Goal: Contribute content

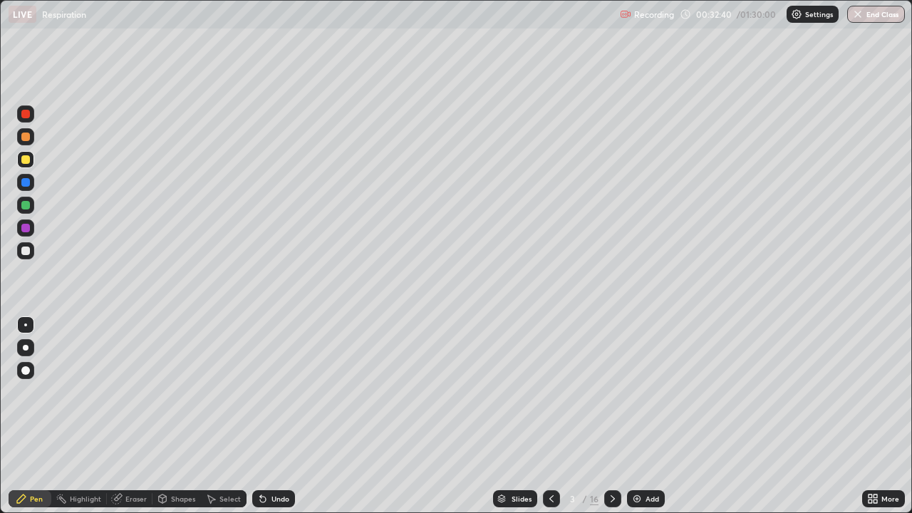
scroll to position [513, 912]
click at [19, 186] on div at bounding box center [25, 182] width 17 height 17
click at [26, 160] on div at bounding box center [25, 159] width 9 height 9
click at [133, 496] on div "Eraser" at bounding box center [135, 498] width 21 height 7
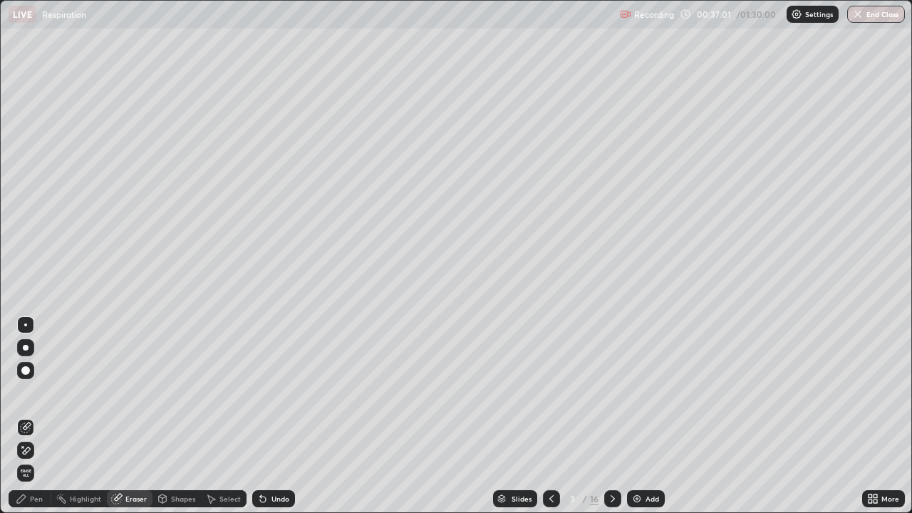
click at [646, 496] on div "Add" at bounding box center [653, 498] width 14 height 7
click at [35, 505] on div "Pen" at bounding box center [30, 498] width 43 height 17
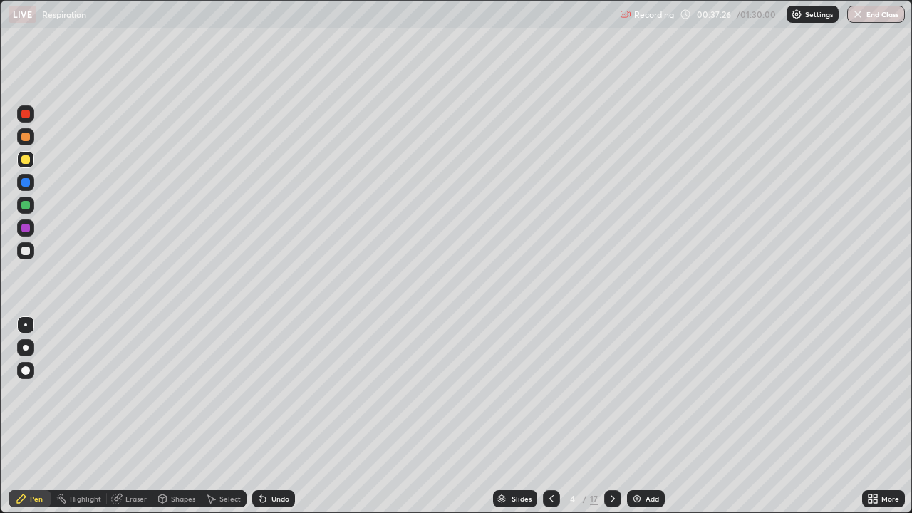
click at [184, 496] on div "Shapes" at bounding box center [183, 498] width 24 height 7
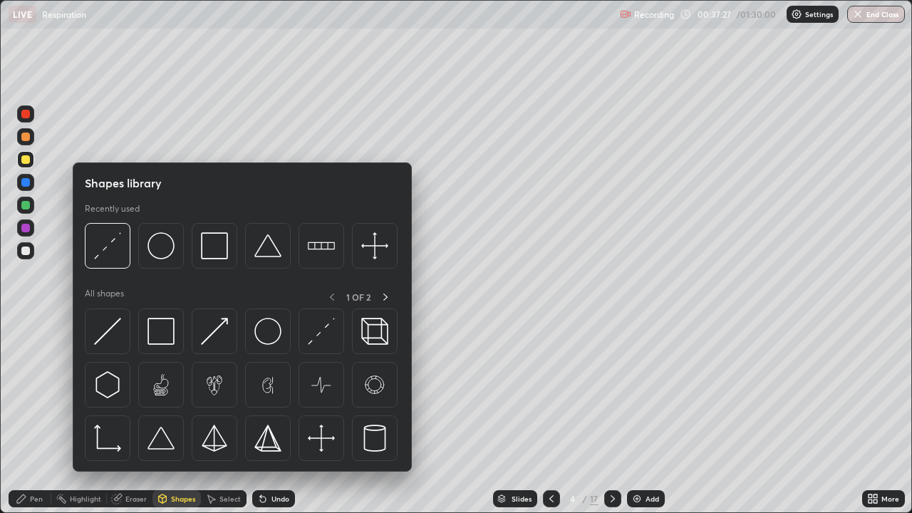
click at [324, 324] on img at bounding box center [321, 331] width 27 height 27
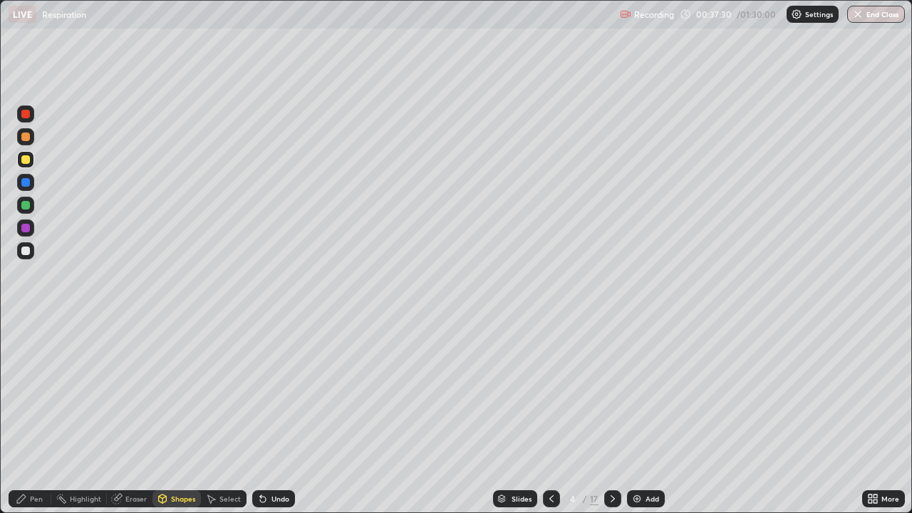
click at [18, 500] on icon at bounding box center [21, 499] width 9 height 9
click at [29, 254] on div at bounding box center [25, 251] width 9 height 9
click at [277, 505] on div "Undo" at bounding box center [273, 498] width 43 height 17
click at [272, 495] on div "Undo" at bounding box center [281, 498] width 18 height 7
click at [272, 500] on div "Undo" at bounding box center [281, 498] width 18 height 7
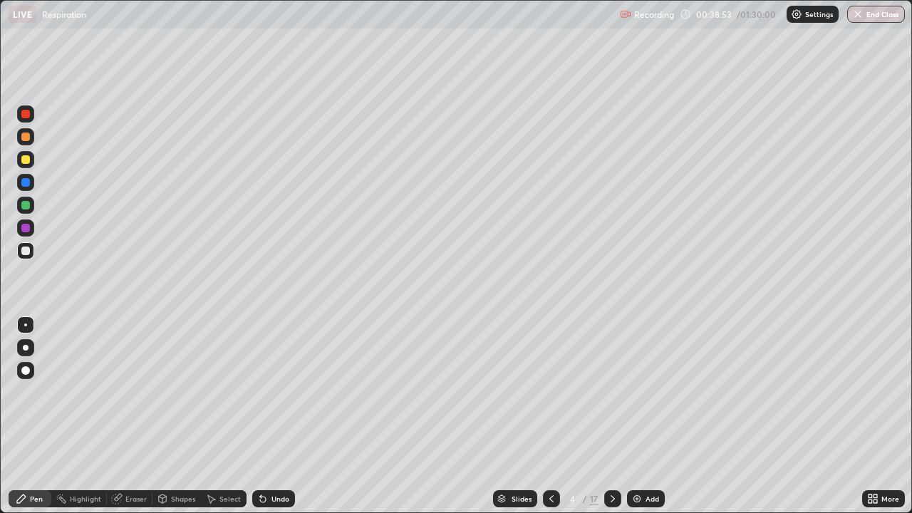
click at [272, 500] on div "Undo" at bounding box center [281, 498] width 18 height 7
click at [269, 497] on div "Undo" at bounding box center [273, 498] width 43 height 17
click at [266, 502] on icon at bounding box center [262, 498] width 11 height 11
click at [278, 501] on div "Undo" at bounding box center [281, 498] width 18 height 7
click at [276, 499] on div "Undo" at bounding box center [281, 498] width 18 height 7
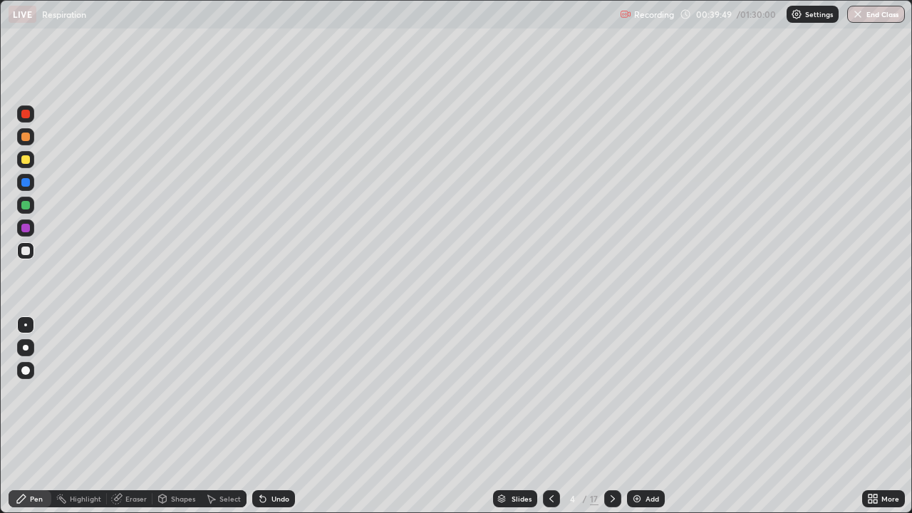
click at [274, 506] on div "Undo" at bounding box center [273, 498] width 43 height 17
click at [269, 505] on div "Undo" at bounding box center [273, 498] width 43 height 17
click at [266, 505] on div "Undo" at bounding box center [273, 498] width 43 height 17
click at [273, 497] on div "Undo" at bounding box center [281, 498] width 18 height 7
click at [275, 498] on div "Undo" at bounding box center [281, 498] width 18 height 7
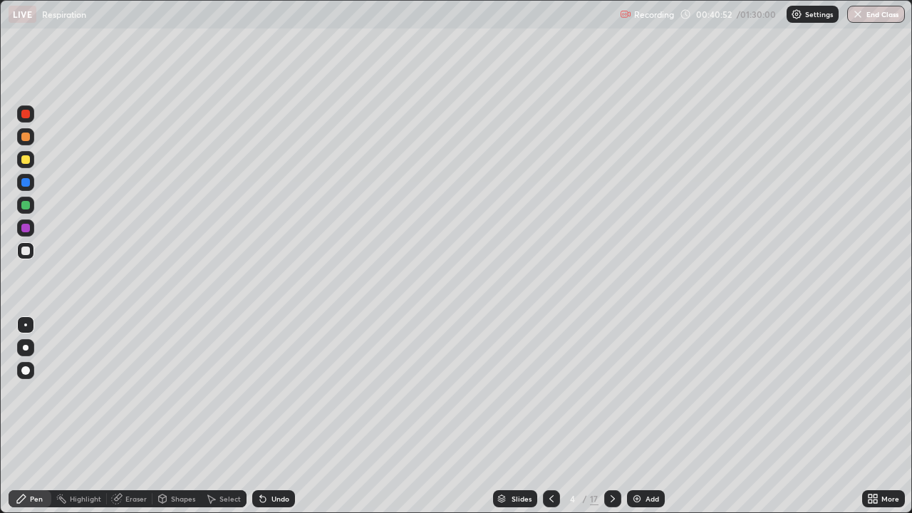
click at [231, 493] on div "Select" at bounding box center [224, 498] width 46 height 17
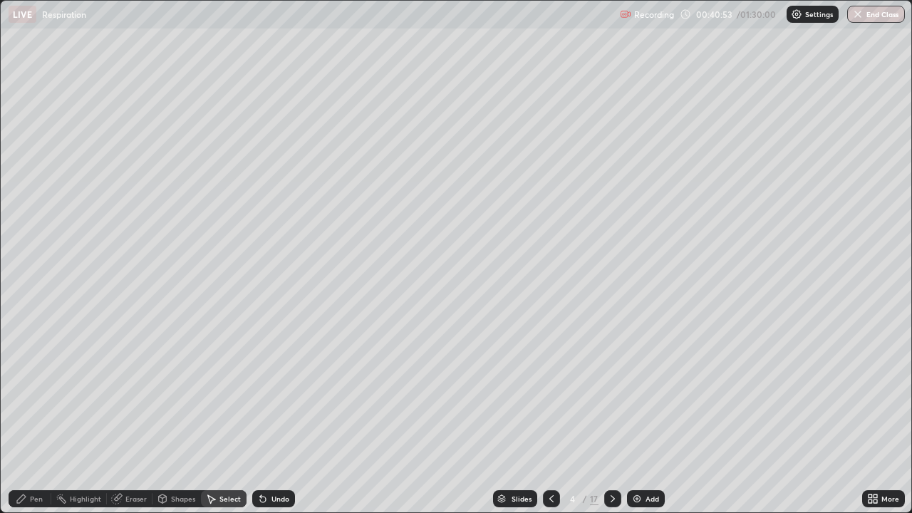
click at [29, 505] on div "Pen" at bounding box center [30, 498] width 43 height 17
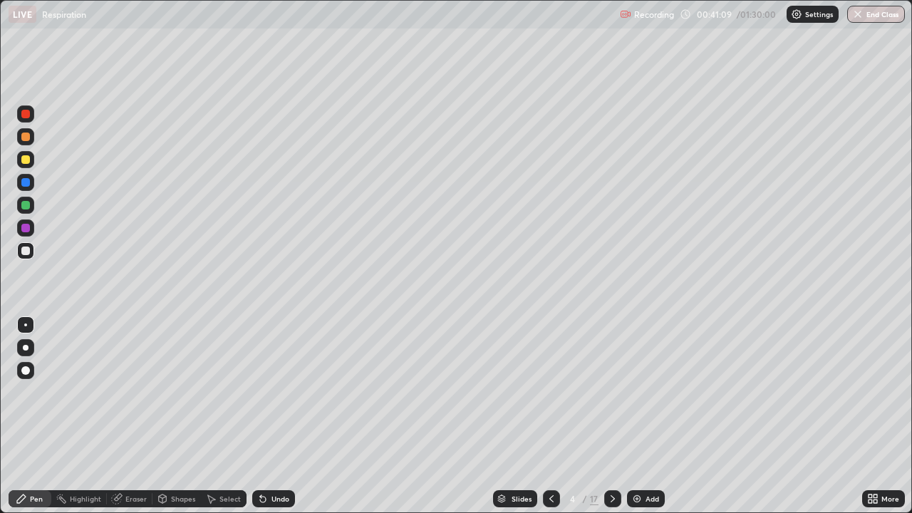
click at [309, 508] on div "Slides 4 / 17 Add" at bounding box center [578, 499] width 567 height 29
click at [612, 499] on icon at bounding box center [613, 498] width 4 height 7
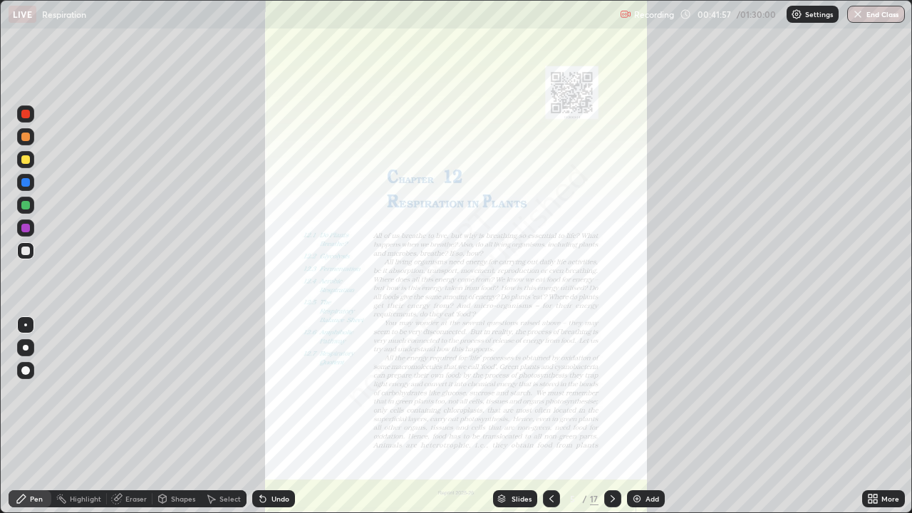
click at [550, 499] on icon at bounding box center [551, 498] width 11 height 11
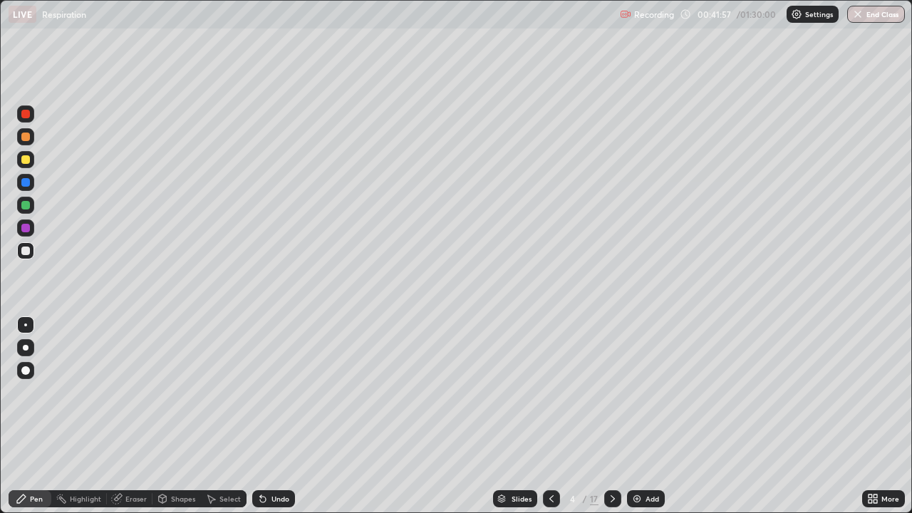
click at [641, 500] on img at bounding box center [636, 498] width 11 height 11
click at [26, 249] on div at bounding box center [25, 251] width 9 height 9
click at [28, 207] on div at bounding box center [25, 205] width 9 height 9
click at [29, 229] on div at bounding box center [25, 228] width 9 height 9
click at [24, 186] on div at bounding box center [25, 182] width 9 height 9
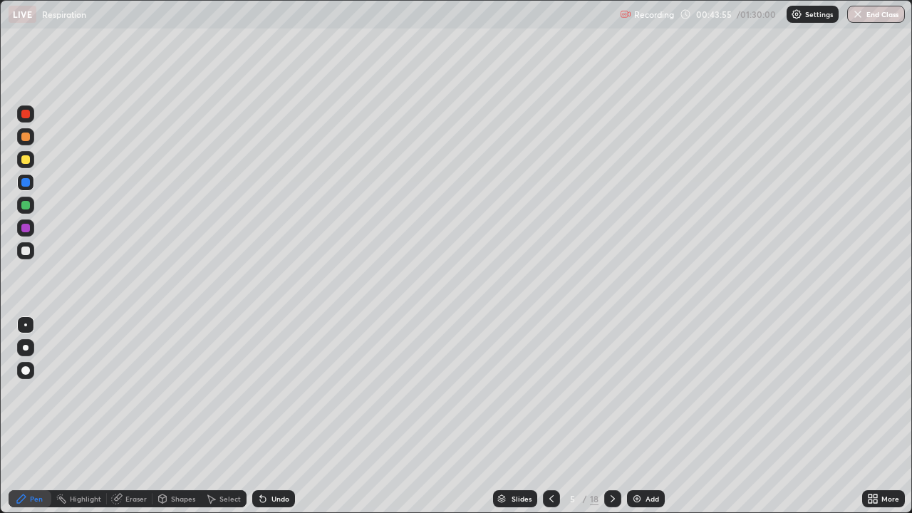
click at [131, 500] on div "Eraser" at bounding box center [135, 498] width 21 height 7
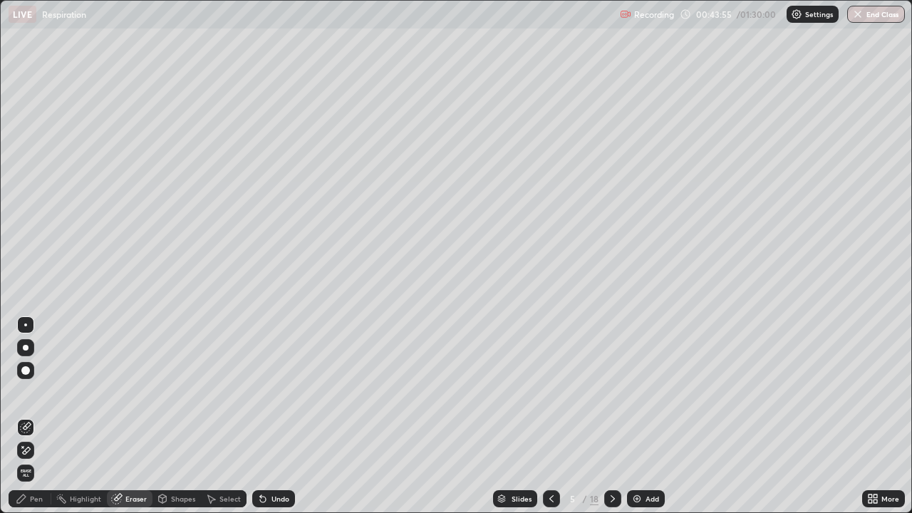
click at [171, 500] on div "Shapes" at bounding box center [183, 498] width 24 height 7
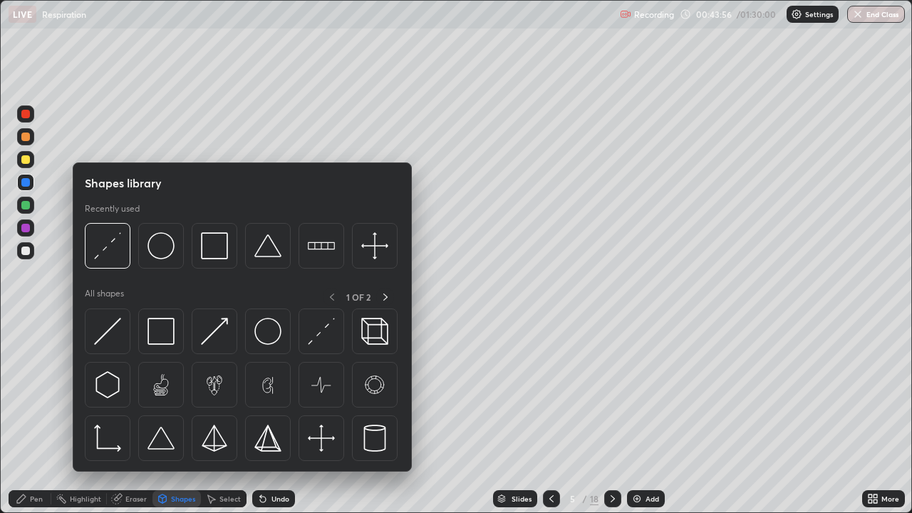
click at [314, 331] on img at bounding box center [321, 331] width 27 height 27
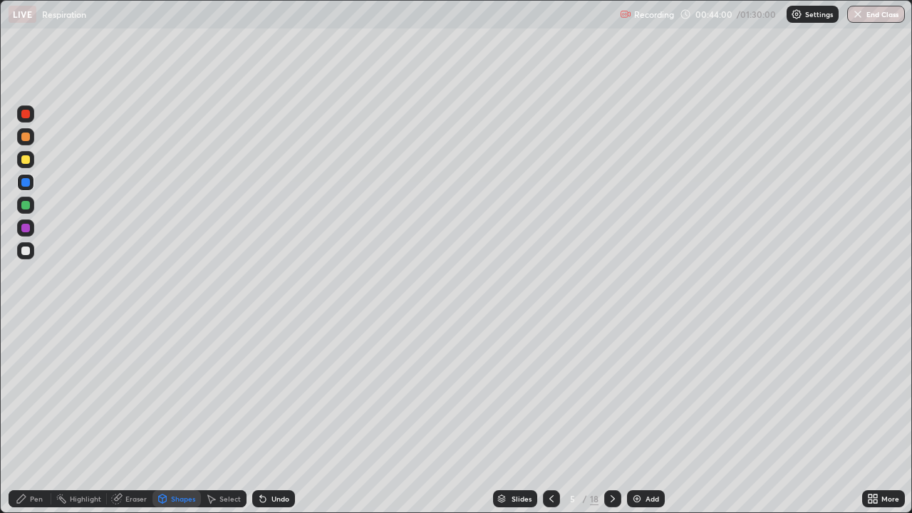
click at [33, 490] on div "Pen" at bounding box center [30, 498] width 43 height 17
click at [26, 229] on div at bounding box center [25, 228] width 9 height 9
click at [24, 205] on div at bounding box center [25, 205] width 9 height 9
click at [21, 229] on div at bounding box center [25, 228] width 9 height 9
click at [269, 507] on div "Undo" at bounding box center [273, 498] width 43 height 17
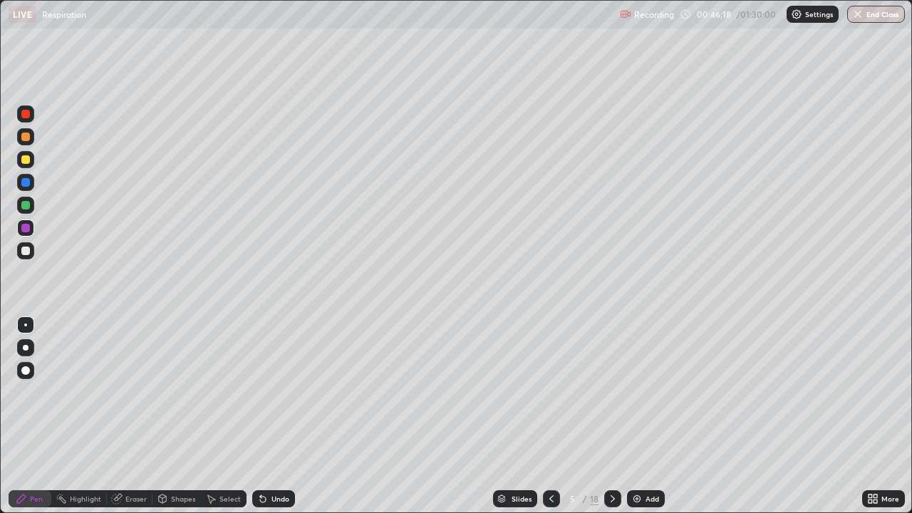
click at [265, 499] on icon at bounding box center [262, 498] width 11 height 11
click at [132, 505] on div "Eraser" at bounding box center [130, 498] width 46 height 17
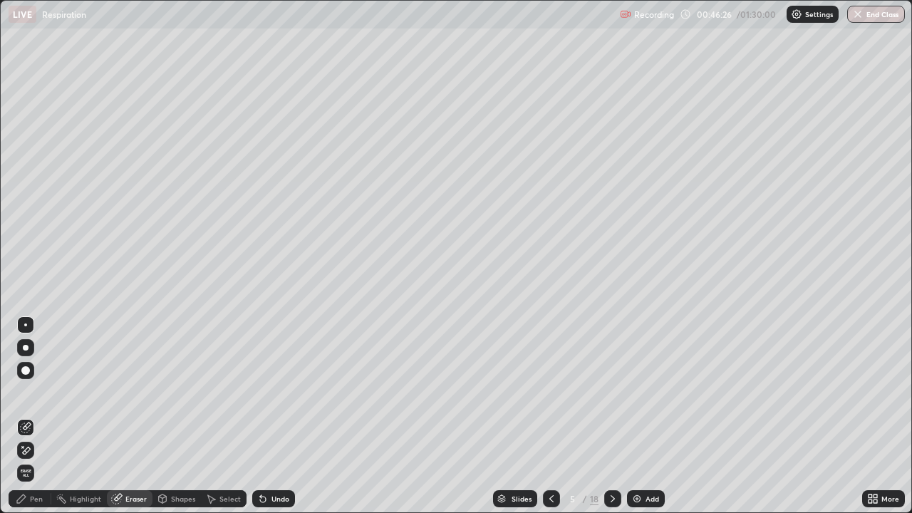
click at [32, 502] on div "Pen" at bounding box center [36, 498] width 13 height 7
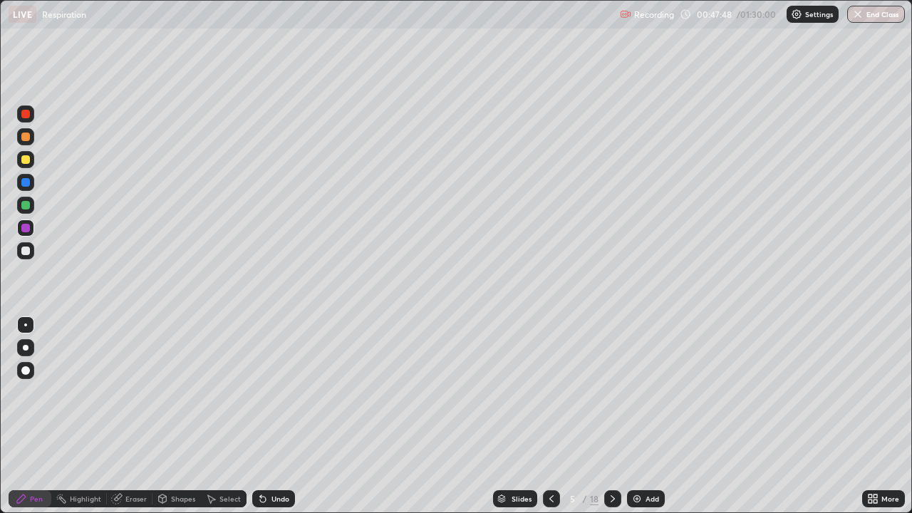
click at [26, 250] on div at bounding box center [25, 251] width 9 height 9
click at [174, 504] on div "Shapes" at bounding box center [177, 498] width 48 height 17
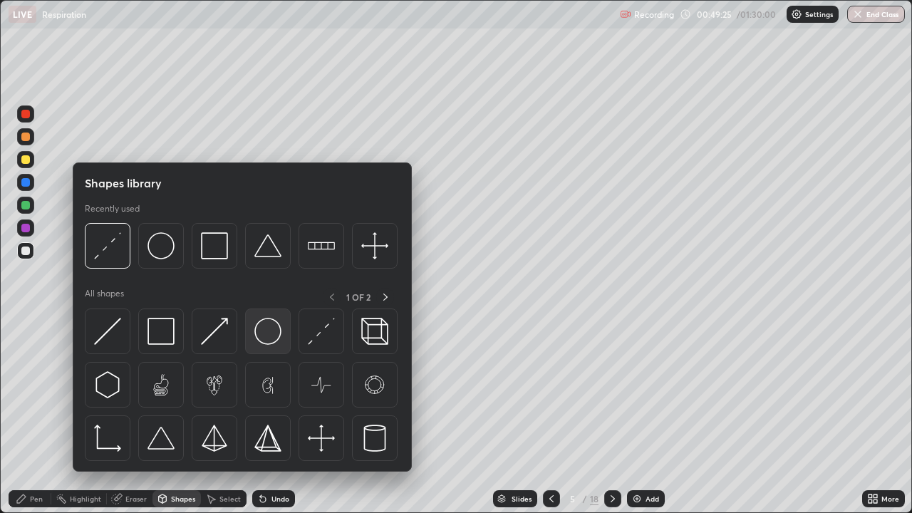
click at [282, 329] on div at bounding box center [268, 332] width 46 height 46
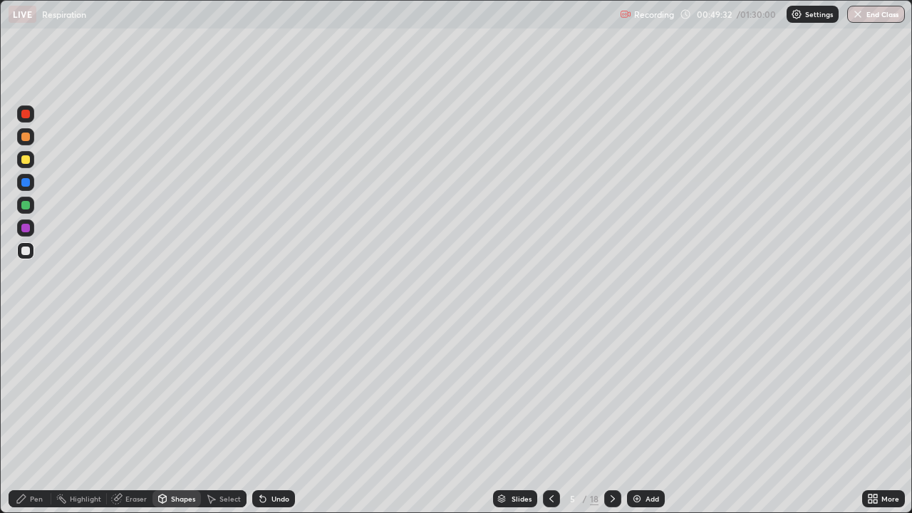
click at [277, 498] on div "Undo" at bounding box center [281, 498] width 18 height 7
click at [33, 501] on div "Pen" at bounding box center [36, 498] width 13 height 7
click at [475, 512] on div "Slides 5 / 18 Add" at bounding box center [578, 499] width 567 height 29
click at [504, 506] on div "Slides" at bounding box center [515, 498] width 44 height 17
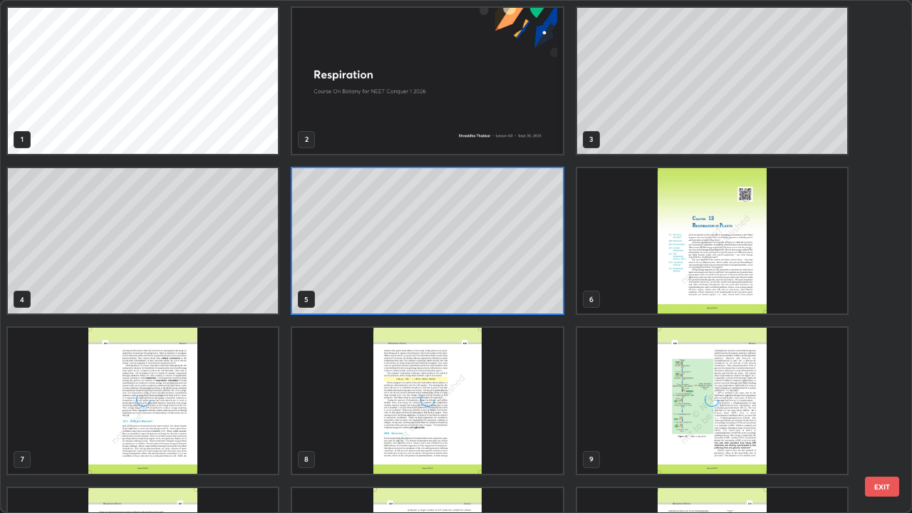
scroll to position [507, 904]
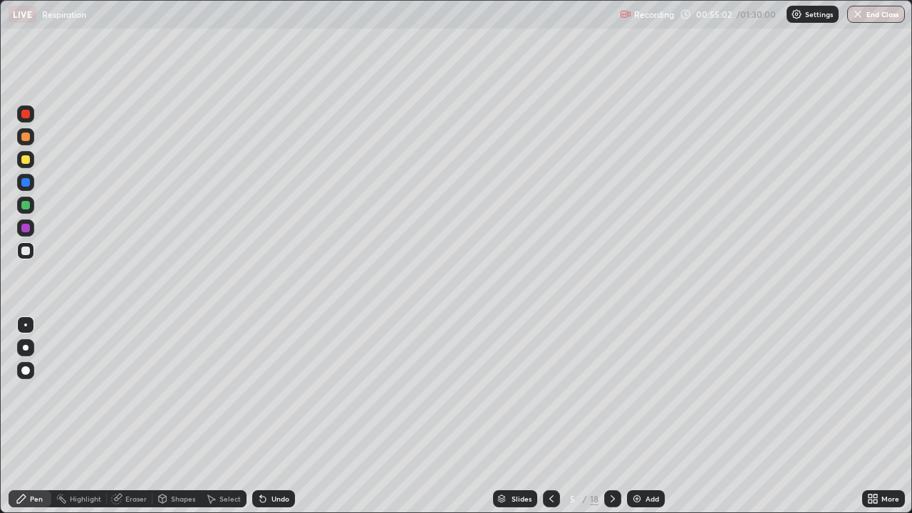
click at [616, 505] on div at bounding box center [612, 498] width 17 height 17
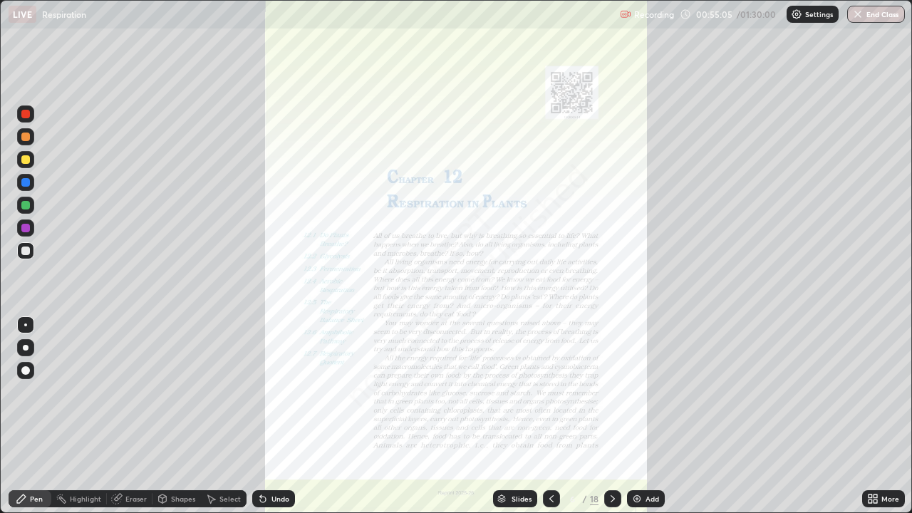
click at [888, 505] on div "More" at bounding box center [883, 498] width 43 height 17
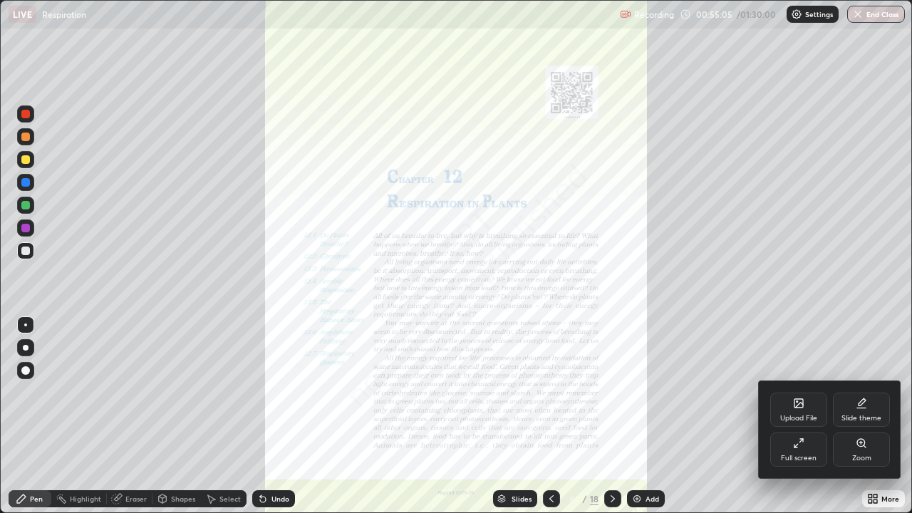
click at [845, 442] on div "Zoom" at bounding box center [861, 450] width 57 height 34
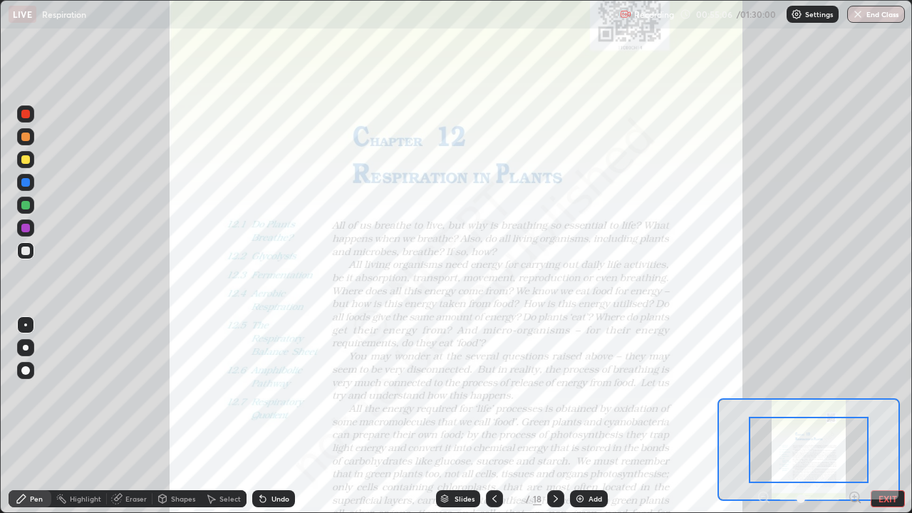
click at [854, 497] on icon at bounding box center [855, 497] width 4 height 0
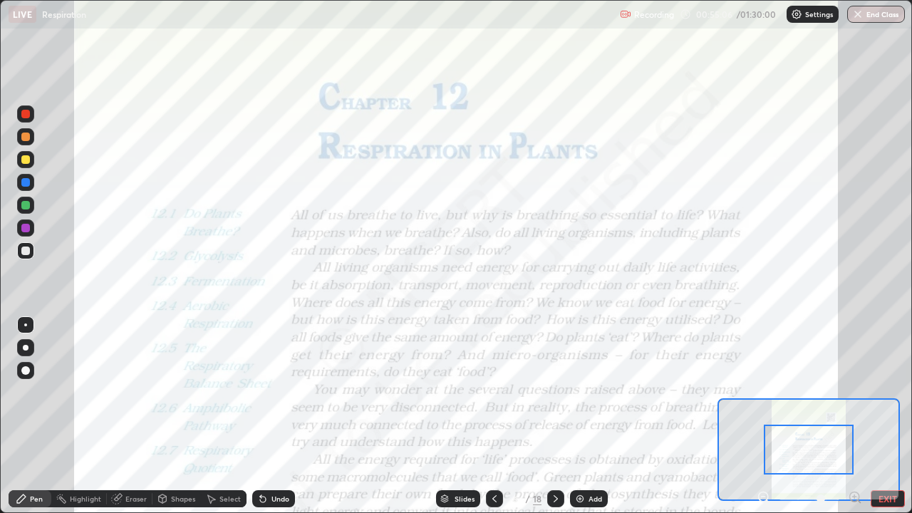
click at [854, 497] on icon at bounding box center [855, 497] width 4 height 0
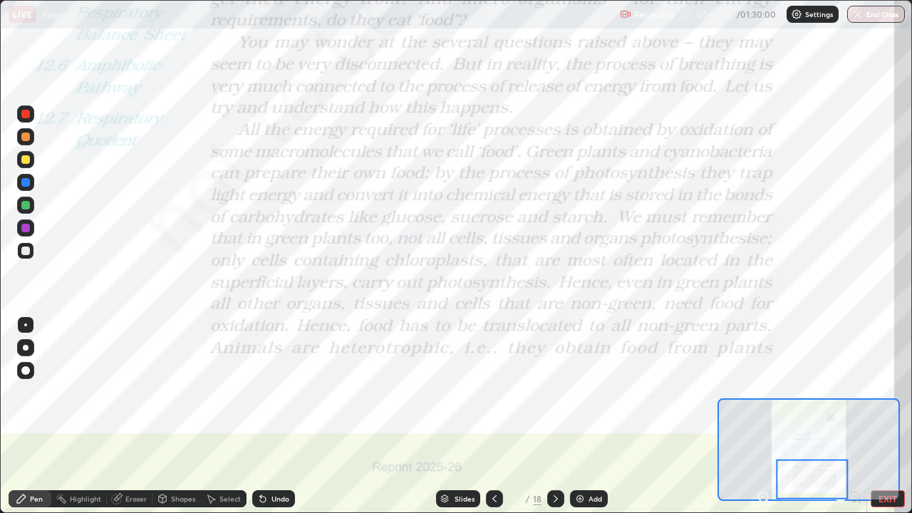
click at [27, 494] on div "Pen" at bounding box center [30, 498] width 43 height 17
click at [26, 113] on div at bounding box center [25, 114] width 9 height 9
click at [554, 499] on icon at bounding box center [555, 498] width 11 height 11
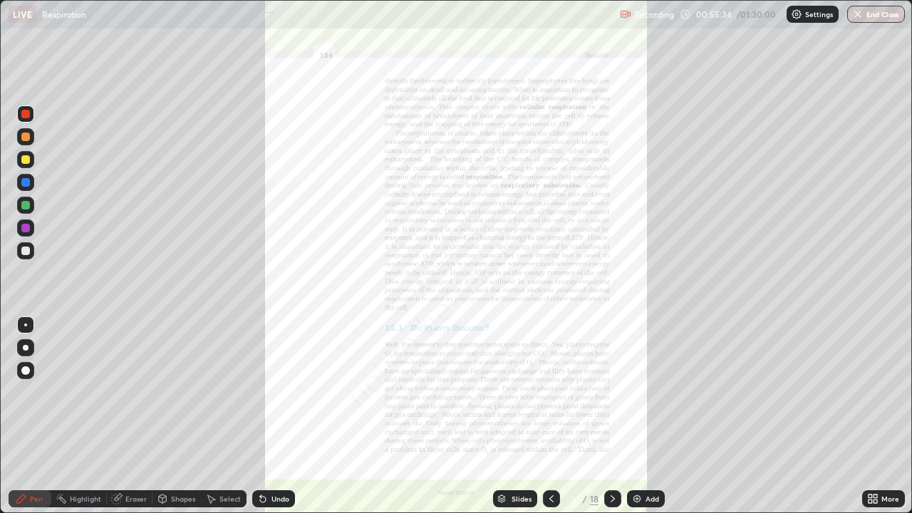
click at [872, 502] on icon at bounding box center [871, 502] width 4 height 4
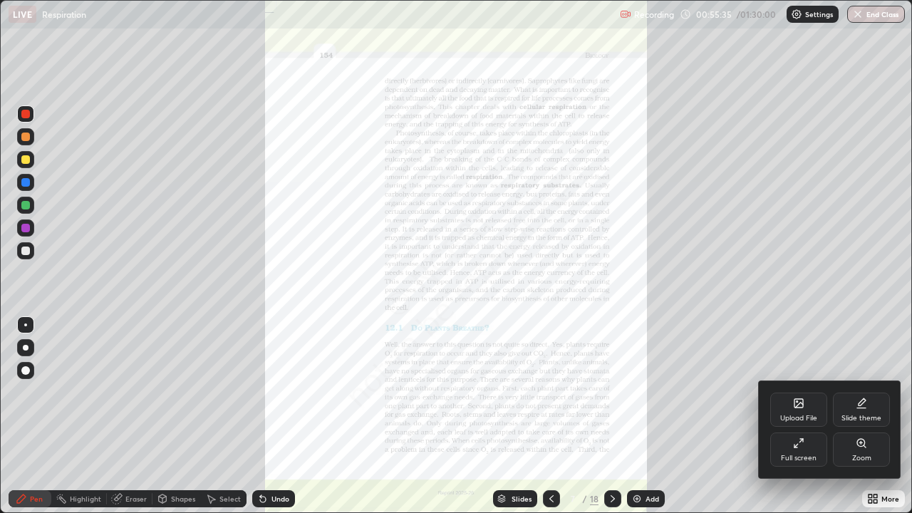
click at [847, 443] on div "Zoom" at bounding box center [861, 450] width 57 height 34
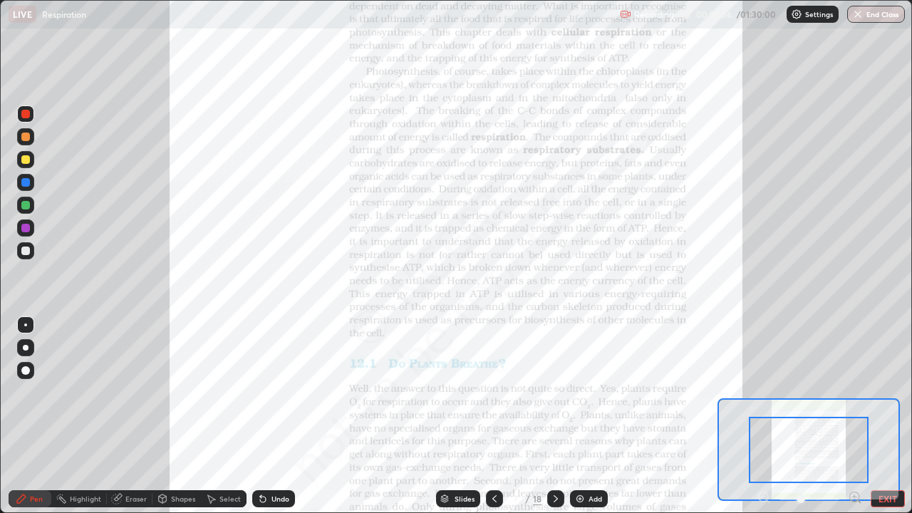
click at [854, 497] on icon at bounding box center [855, 497] width 4 height 0
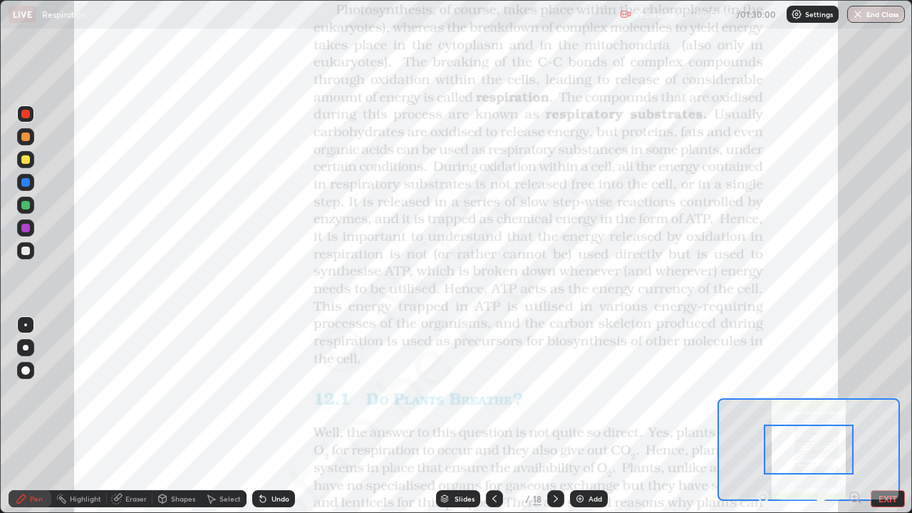
click at [854, 497] on icon at bounding box center [855, 497] width 4 height 0
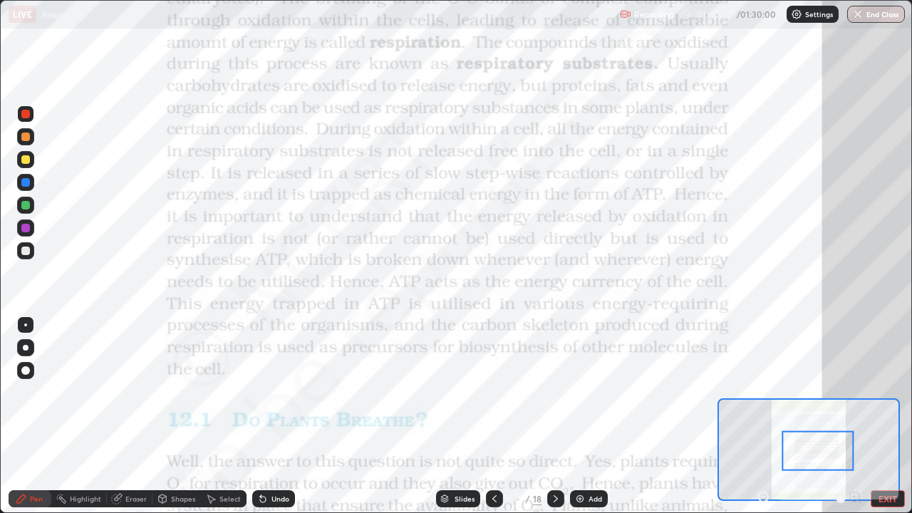
click at [14, 506] on div "Pen" at bounding box center [30, 498] width 43 height 17
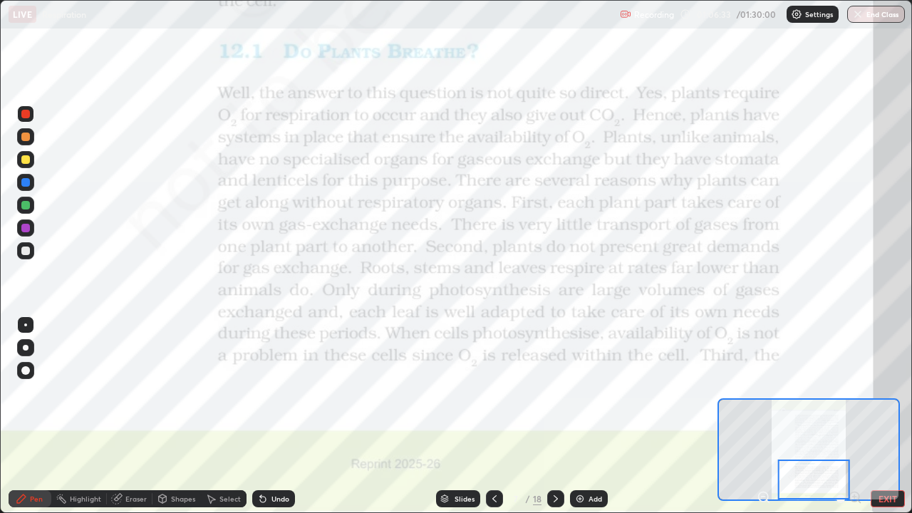
click at [554, 499] on icon at bounding box center [555, 498] width 11 height 11
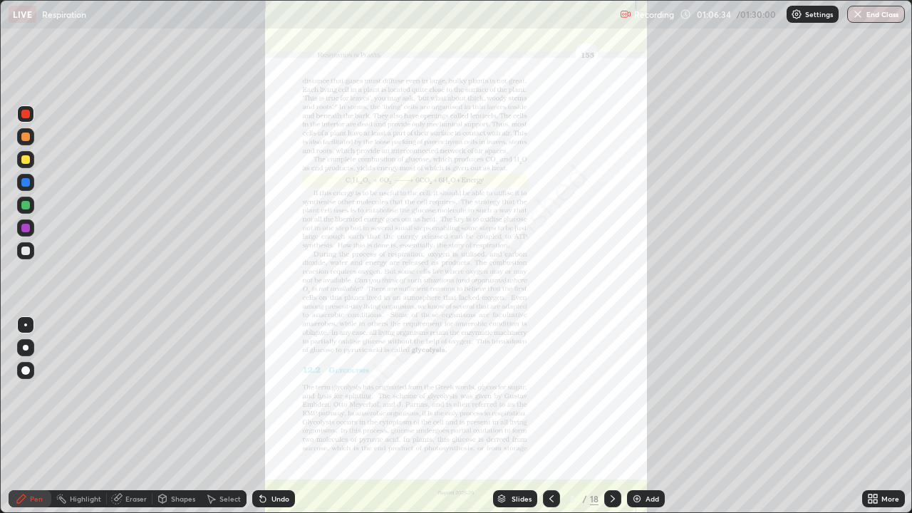
click at [870, 496] on icon at bounding box center [871, 497] width 4 height 4
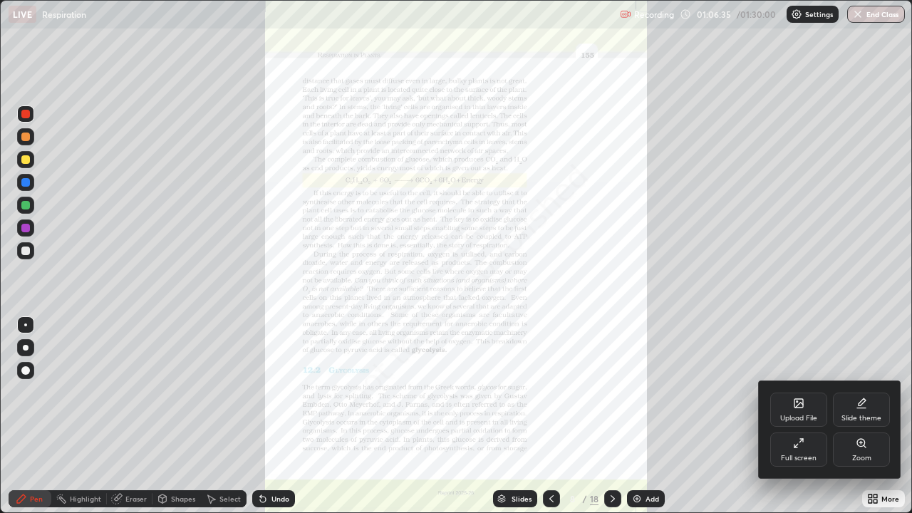
click at [855, 453] on div "Zoom" at bounding box center [861, 450] width 57 height 34
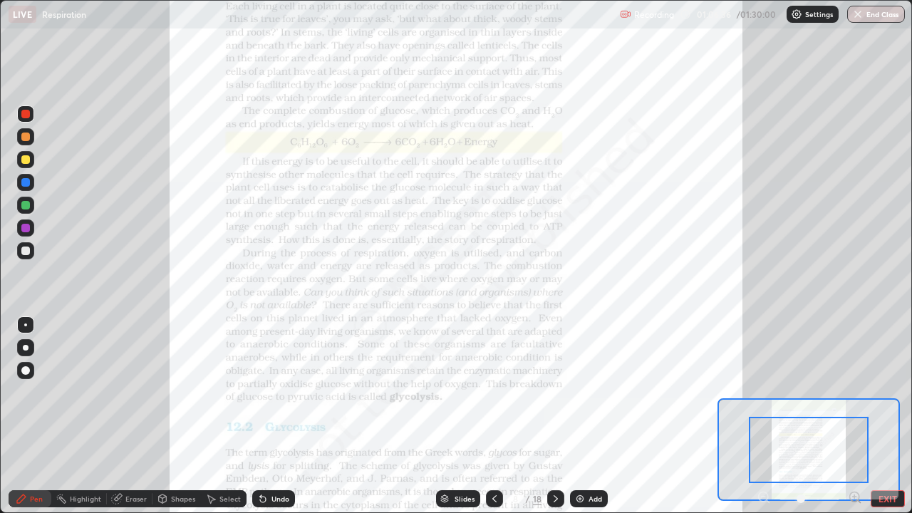
click at [853, 497] on icon at bounding box center [855, 497] width 4 height 0
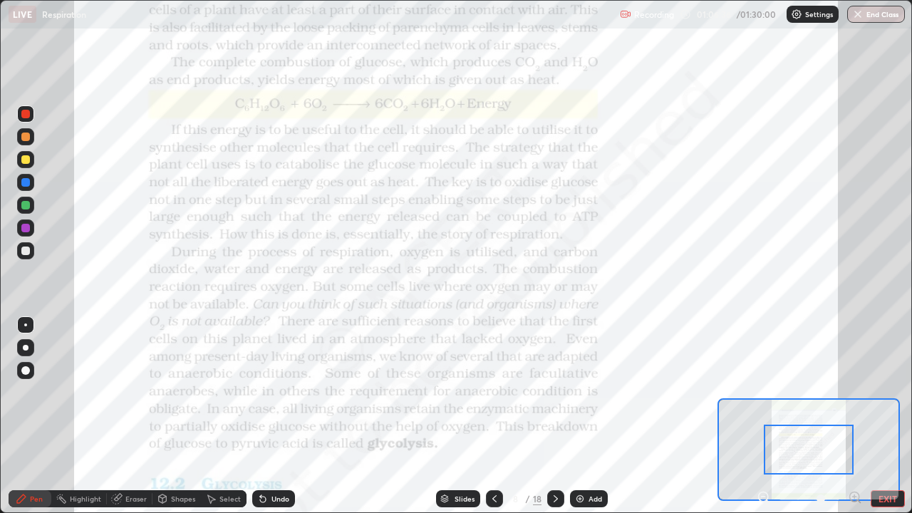
click at [853, 497] on icon at bounding box center [855, 497] width 4 height 0
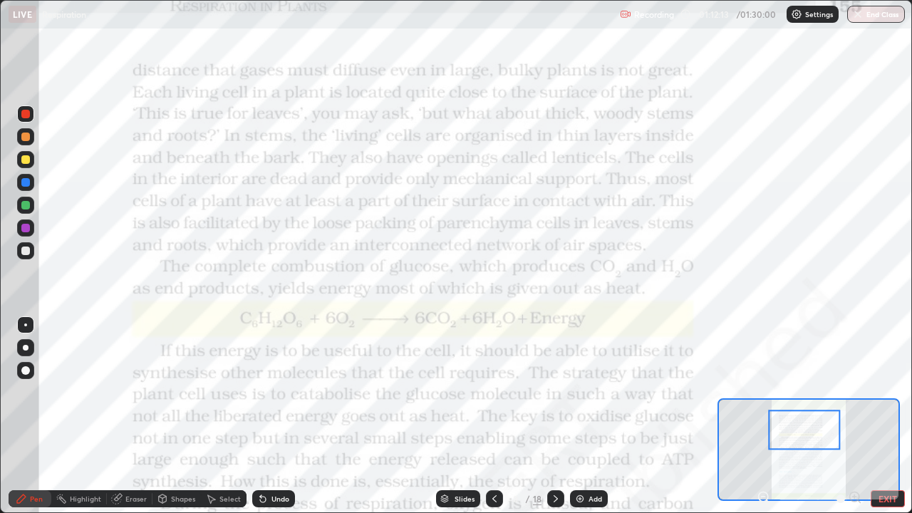
click at [495, 503] on icon at bounding box center [494, 498] width 11 height 11
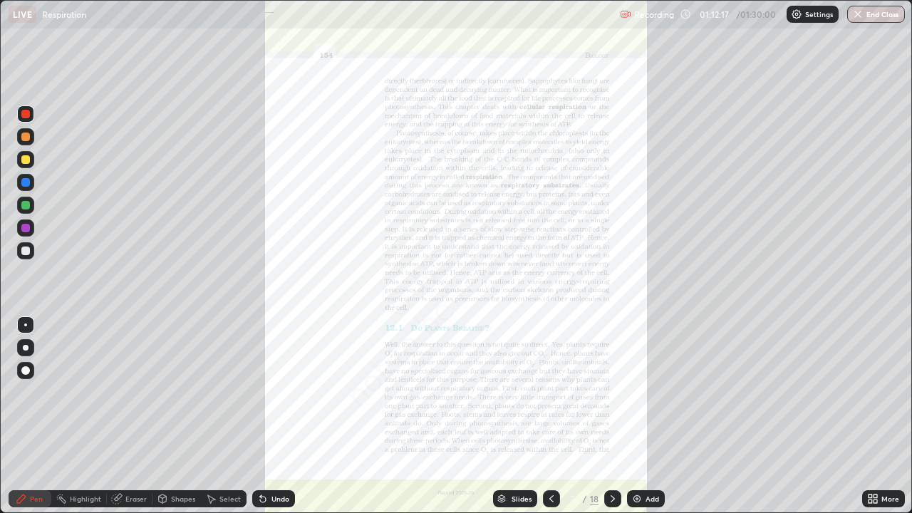
click at [878, 500] on icon at bounding box center [872, 498] width 11 height 11
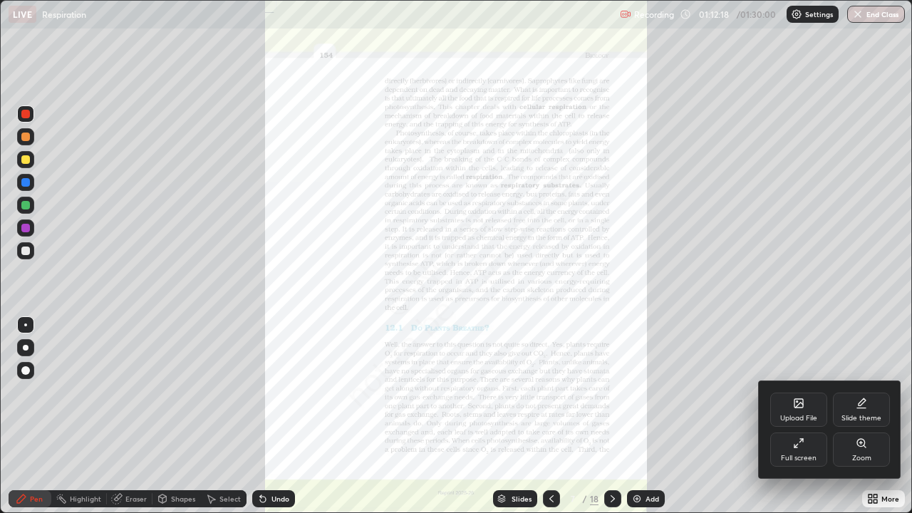
click at [857, 463] on div "Zoom" at bounding box center [861, 450] width 57 height 34
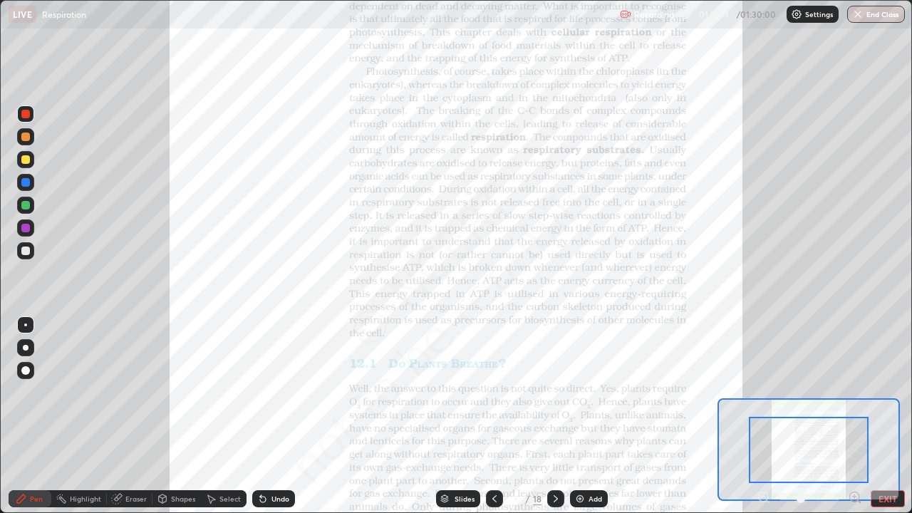
click at [859, 501] on icon at bounding box center [859, 501] width 3 height 3
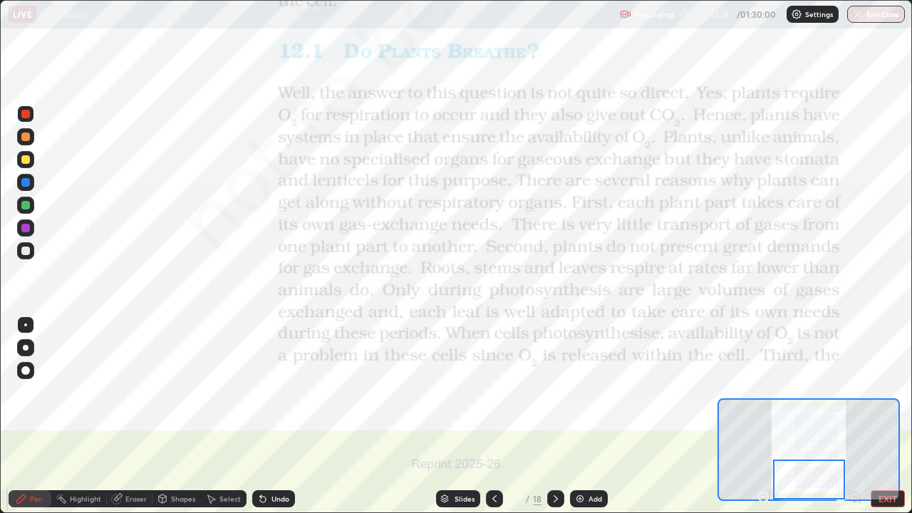
click at [879, 500] on button "EXIT" at bounding box center [888, 498] width 34 height 17
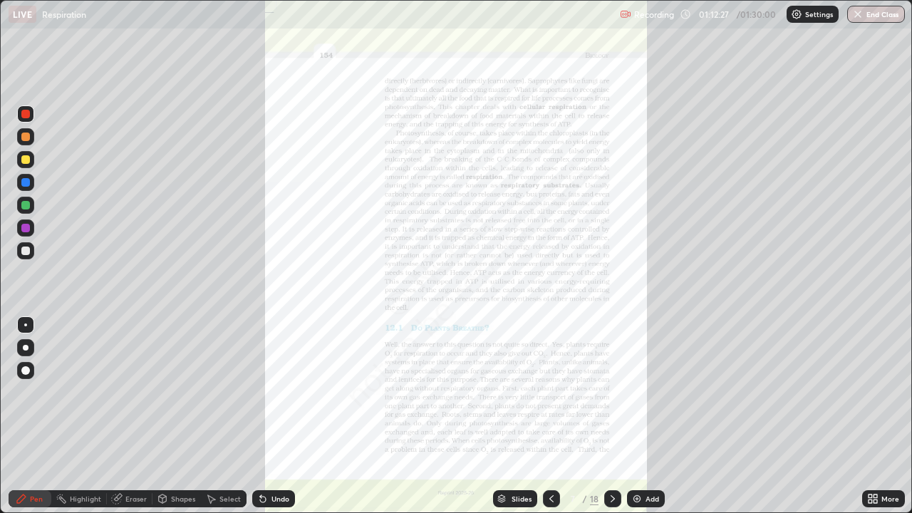
click at [554, 506] on div at bounding box center [551, 498] width 17 height 17
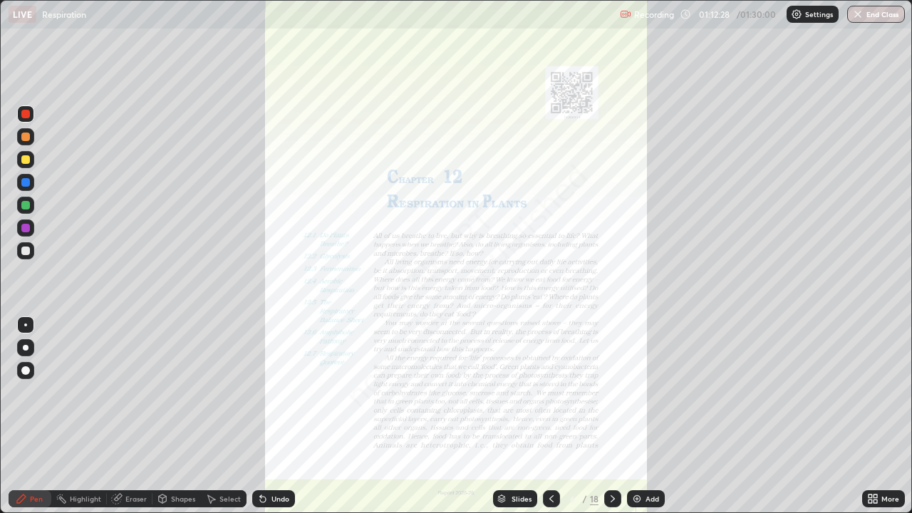
click at [552, 498] on icon at bounding box center [551, 498] width 11 height 11
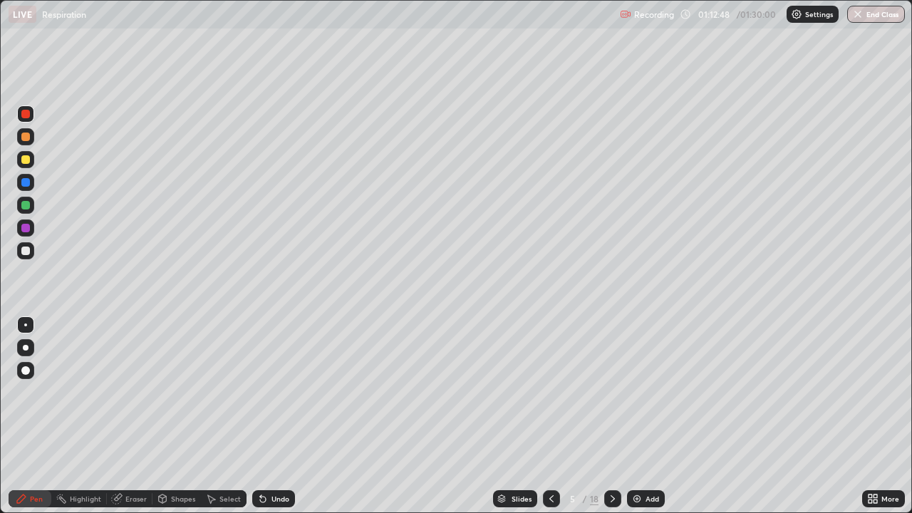
click at [548, 502] on icon at bounding box center [551, 498] width 11 height 11
click at [550, 499] on icon at bounding box center [551, 498] width 11 height 11
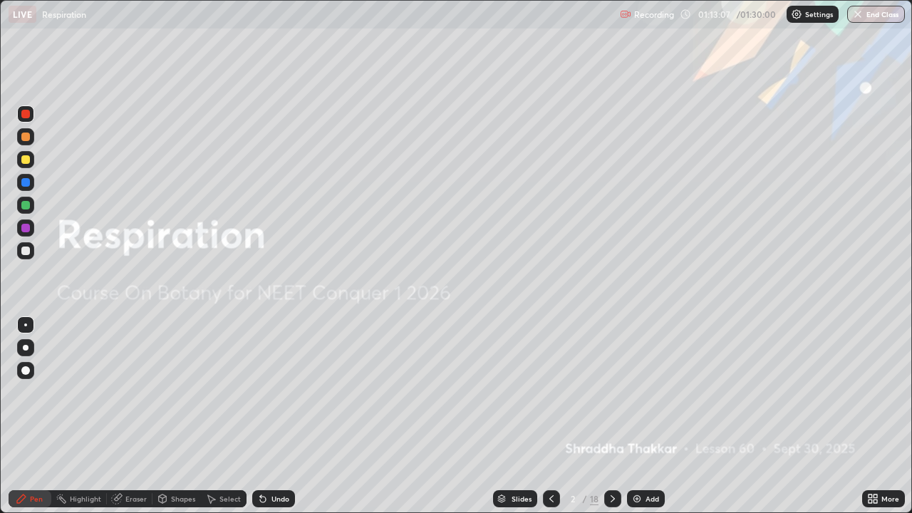
click at [611, 499] on icon at bounding box center [612, 498] width 11 height 11
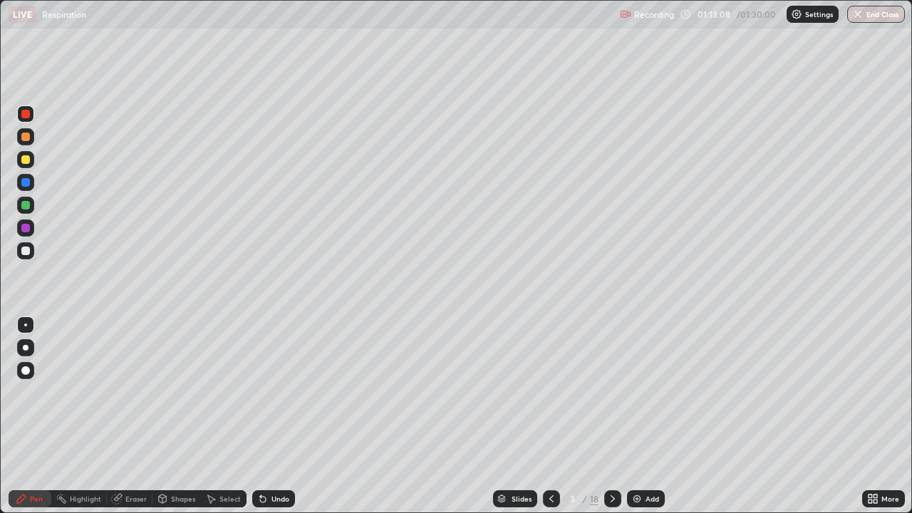
click at [609, 507] on div at bounding box center [612, 499] width 17 height 29
click at [611, 499] on icon at bounding box center [612, 498] width 11 height 11
click at [607, 500] on icon at bounding box center [612, 498] width 11 height 11
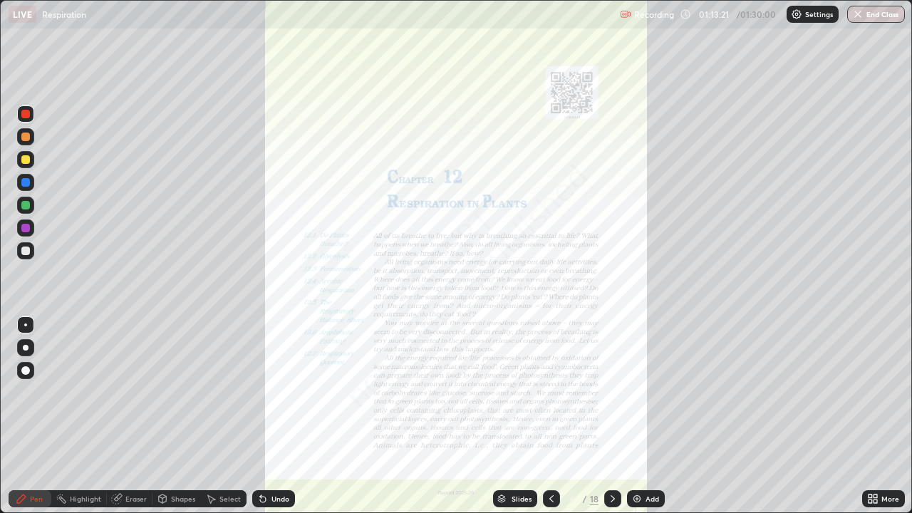
click at [550, 499] on icon at bounding box center [551, 498] width 11 height 11
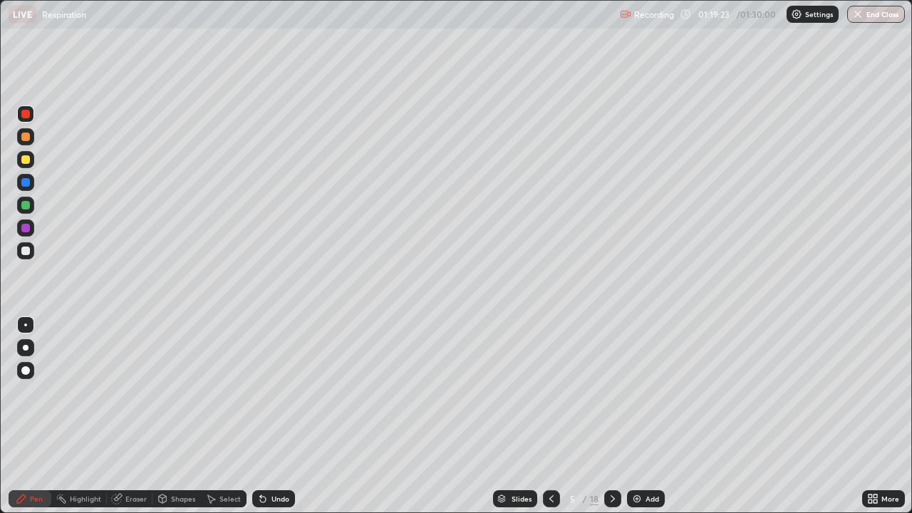
click at [862, 19] on img "button" at bounding box center [857, 14] width 11 height 11
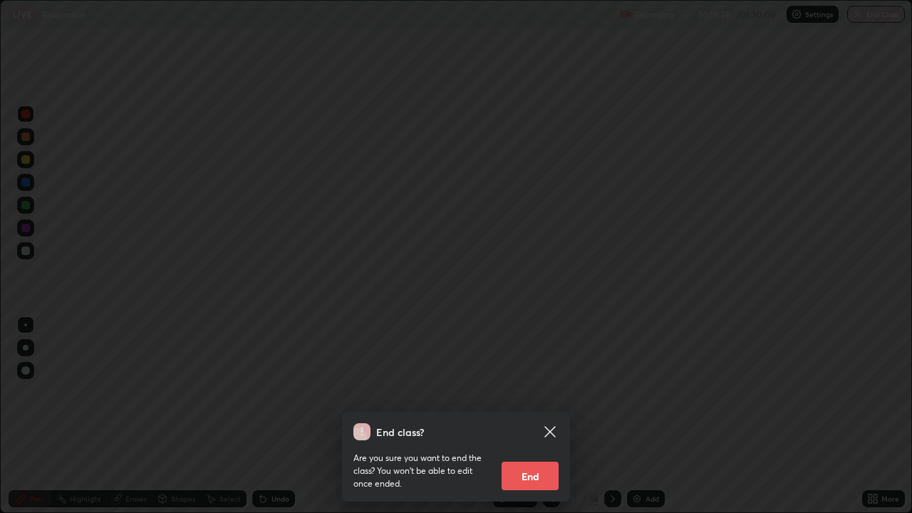
click at [537, 475] on button "End" at bounding box center [530, 476] width 57 height 29
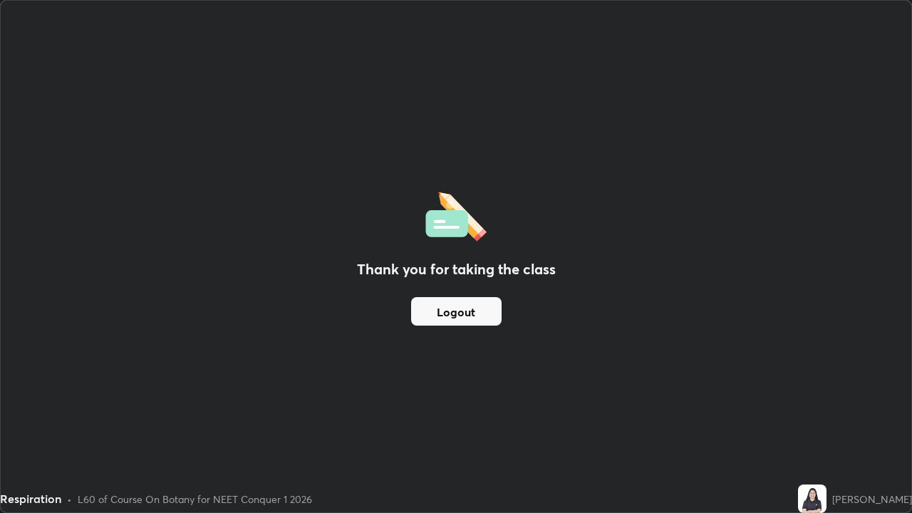
click at [473, 312] on button "Logout" at bounding box center [456, 311] width 91 height 29
click at [470, 313] on button "Logout" at bounding box center [456, 311] width 91 height 29
click at [472, 309] on button "Logout" at bounding box center [456, 311] width 91 height 29
click at [467, 308] on button "Logout" at bounding box center [456, 311] width 91 height 29
